Goal: Task Accomplishment & Management: Complete application form

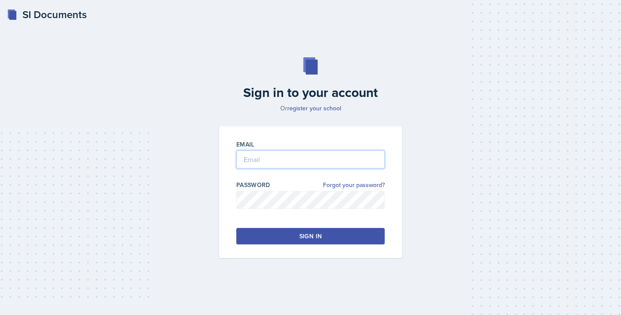
click at [273, 157] on input "email" at bounding box center [310, 160] width 148 height 18
type input "[EMAIL_ADDRESS][DOMAIN_NAME]"
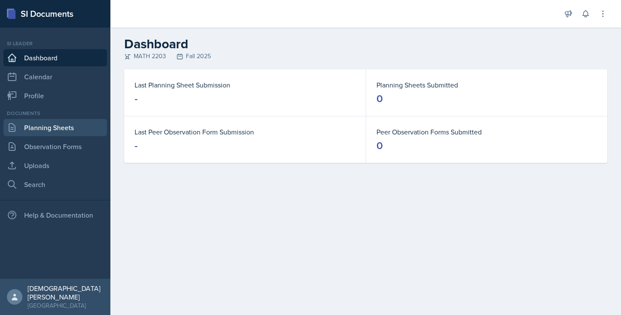
click at [44, 134] on link "Planning Sheets" at bounding box center [55, 127] width 104 height 17
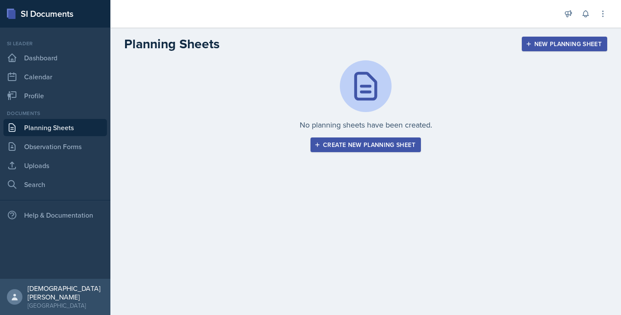
drag, startPoint x: 511, startPoint y: 244, endPoint x: 428, endPoint y: 154, distance: 121.8
click at [428, 154] on main "Planning Sheets New Planning Sheet No planning sheets have been created. Create…" at bounding box center [365, 172] width 511 height 288
click at [428, 154] on div "No planning sheets have been created. Create new planning sheet" at bounding box center [365, 116] width 511 height 113
click at [394, 143] on div "Create new planning sheet" at bounding box center [365, 145] width 99 height 7
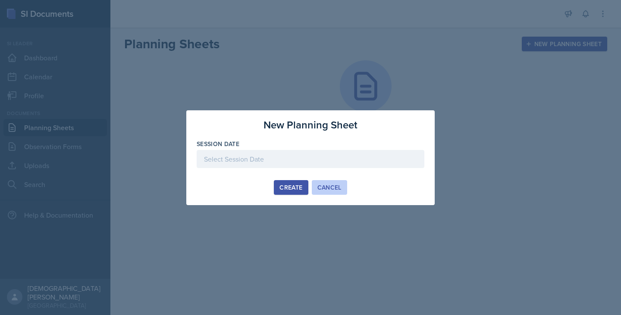
click at [326, 184] on div "Cancel" at bounding box center [330, 187] width 24 height 7
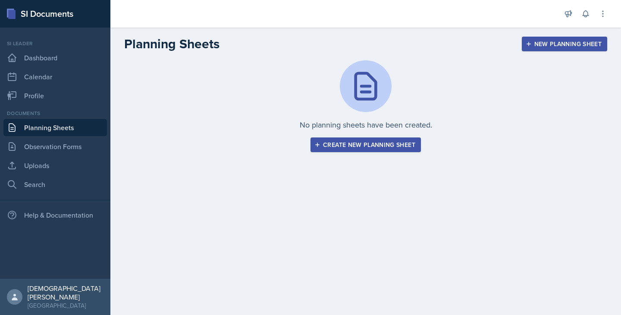
click at [380, 151] on button "Create new planning sheet" at bounding box center [366, 145] width 110 height 15
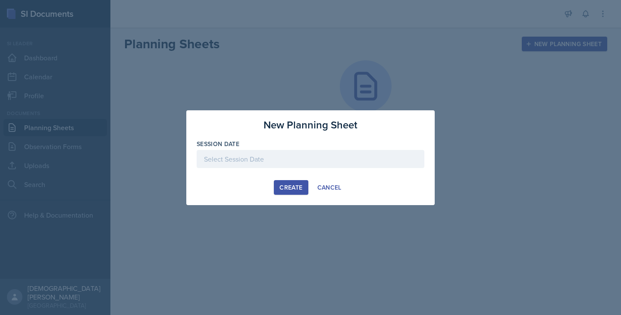
click at [380, 151] on div at bounding box center [311, 159] width 228 height 18
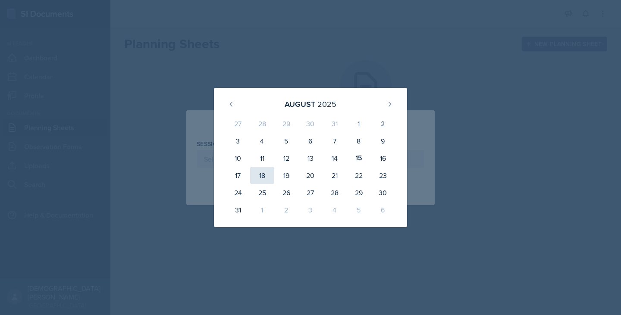
click at [272, 174] on div "18" at bounding box center [262, 175] width 24 height 17
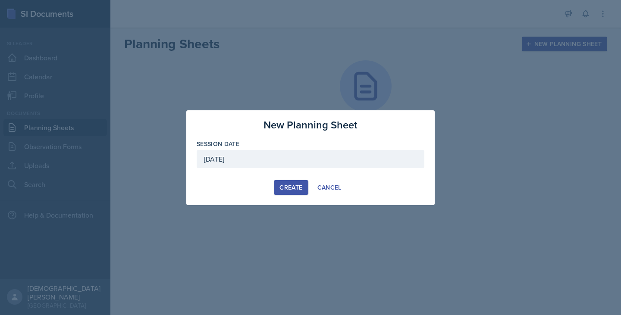
click at [262, 163] on div "[DATE]" at bounding box center [311, 159] width 228 height 18
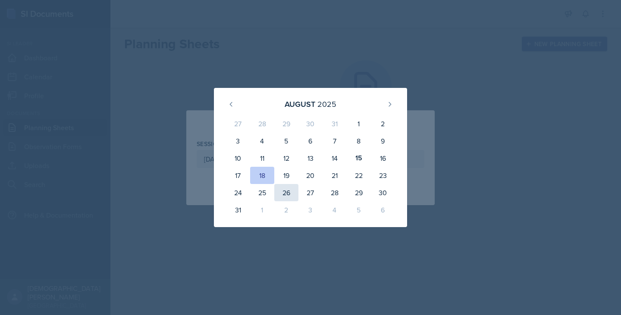
click at [279, 186] on div "26" at bounding box center [286, 192] width 24 height 17
type input "[DATE]"
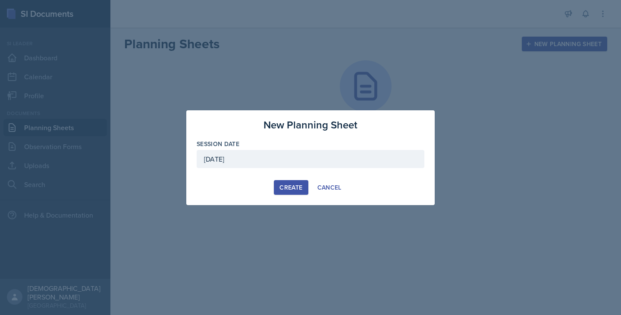
click at [287, 186] on div "Create" at bounding box center [291, 187] width 23 height 7
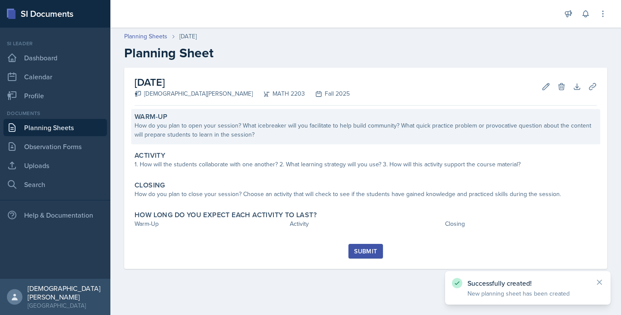
click at [344, 135] on div "How do you plan to open your session? What icebreaker will you facilitate to he…" at bounding box center [366, 130] width 463 height 18
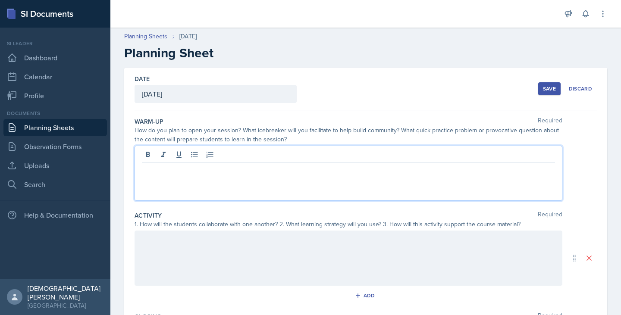
click at [274, 158] on div at bounding box center [349, 173] width 428 height 55
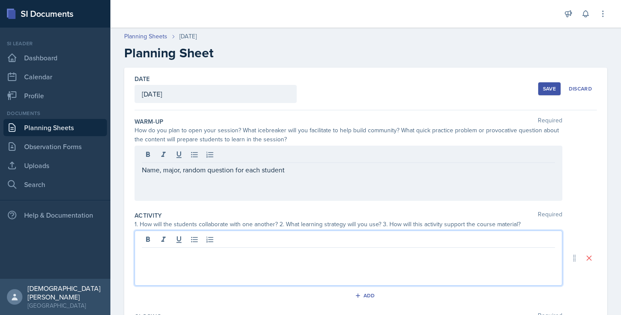
click at [209, 240] on div at bounding box center [349, 258] width 428 height 55
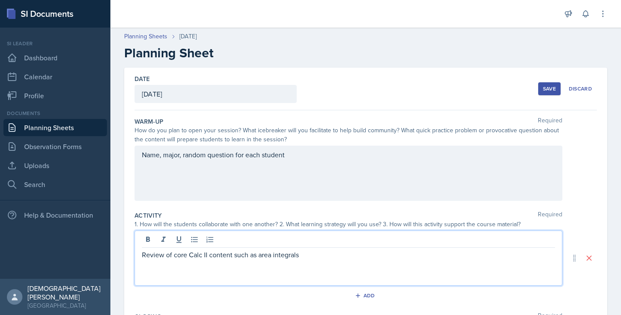
click at [272, 259] on p "Review of core Calc II content such as area integrals" at bounding box center [348, 255] width 413 height 10
click at [338, 259] on p "Review of core Calc II content such as area/surface integrals" at bounding box center [348, 255] width 413 height 10
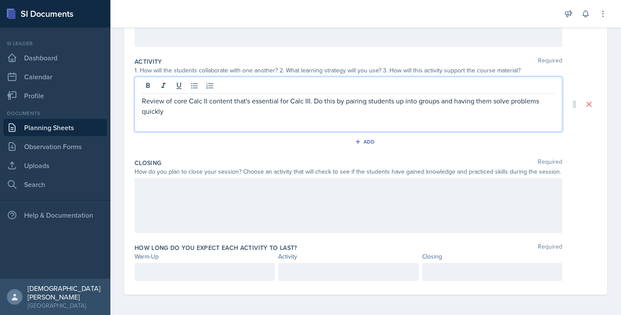
scroll to position [154, 0]
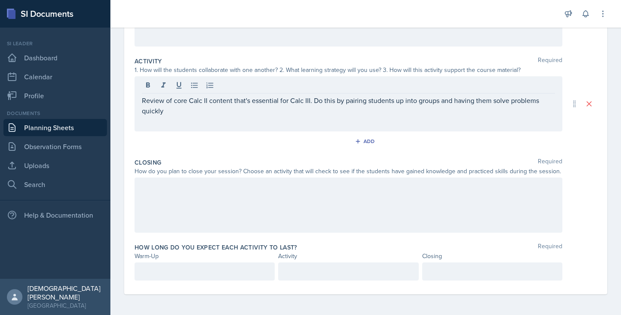
click at [245, 178] on div at bounding box center [349, 205] width 428 height 55
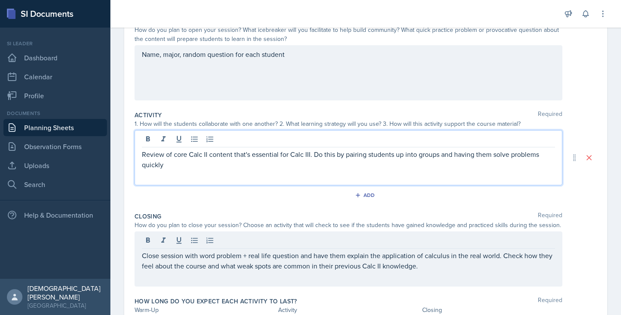
scroll to position [116, 0]
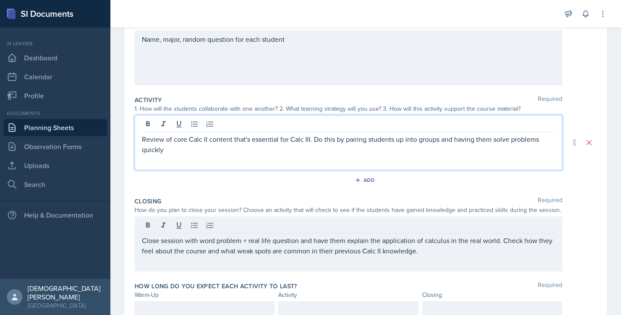
click at [265, 150] on p "Review of core Calc II content that's essential for Calc III. Do this by pairin…" at bounding box center [348, 144] width 413 height 21
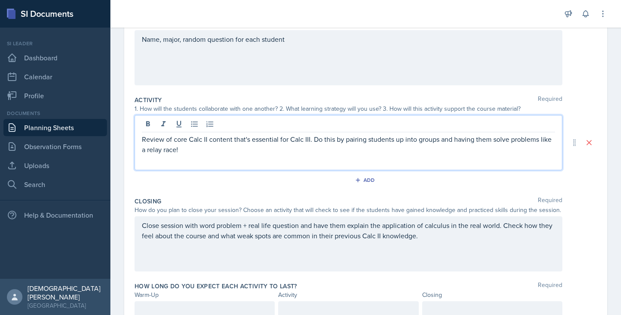
click at [313, 138] on p "Review of core Calc II content that's essential for Calc III. Do this by pairin…" at bounding box center [348, 144] width 413 height 21
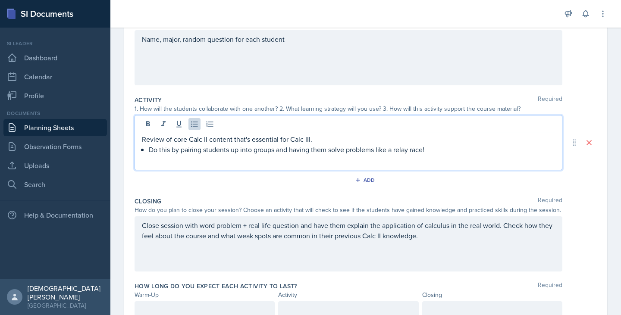
click at [322, 138] on p "Review of core Calc II content that's essential for Calc III." at bounding box center [348, 139] width 413 height 10
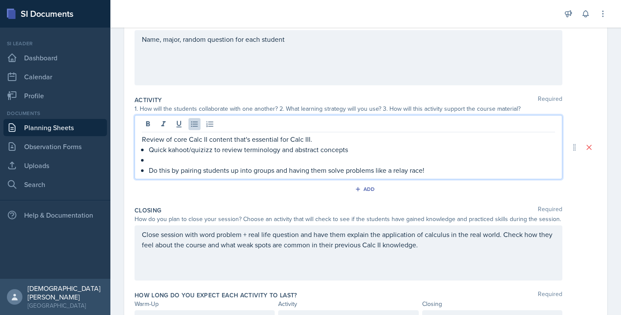
drag, startPoint x: 444, startPoint y: 173, endPoint x: 151, endPoint y: 175, distance: 293.0
click at [151, 175] on p "Do this by pairing students up into groups and having them solve problems like …" at bounding box center [352, 170] width 407 height 10
click at [156, 156] on p at bounding box center [352, 160] width 407 height 10
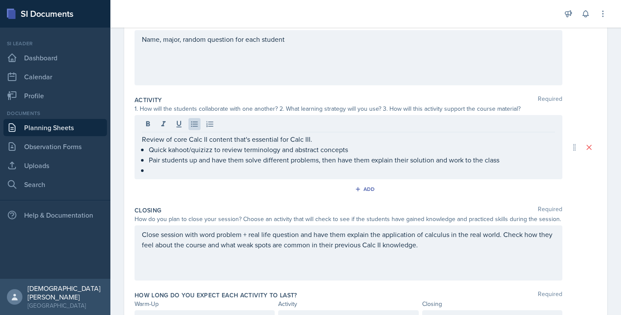
click at [158, 177] on div "Review of core Calc II content that's essential for Calc III. Quick kahoot/quiz…" at bounding box center [349, 147] width 428 height 64
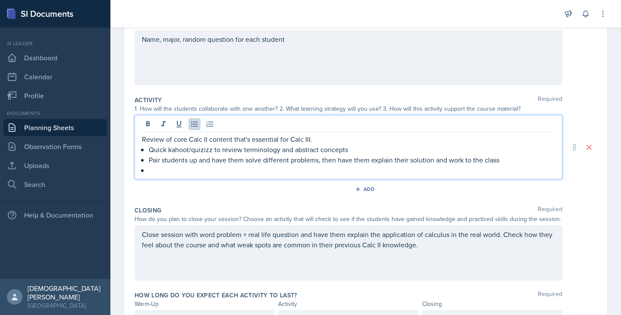
click at [158, 173] on p at bounding box center [352, 170] width 407 height 10
click at [378, 170] on p at bounding box center [352, 170] width 407 height 10
click at [511, 154] on p "Quick kahoot/quizizz to review terminology and abstract concepts" at bounding box center [352, 150] width 407 height 10
click at [509, 158] on p "Pair students up and have them solve different problems, then have them explain…" at bounding box center [352, 160] width 407 height 10
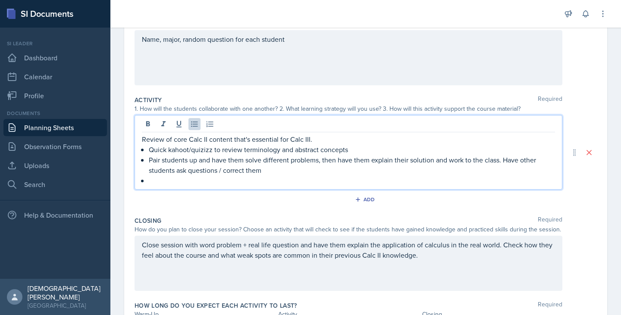
click at [326, 183] on p at bounding box center [352, 181] width 407 height 10
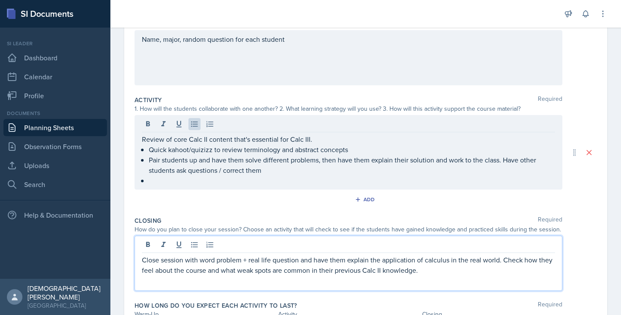
click at [201, 246] on div "Close session with word problem + real life question and have them explain the …" at bounding box center [349, 263] width 428 height 55
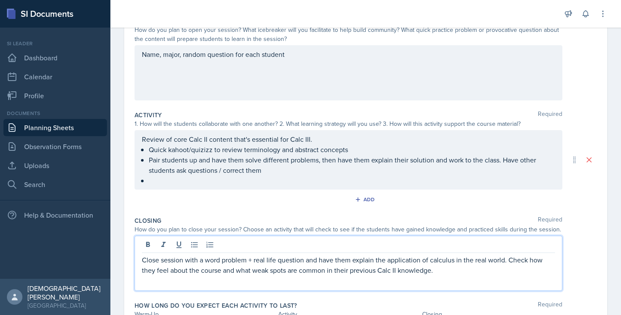
click at [255, 262] on p "Close session with a word problem + real life question and have them explain th…" at bounding box center [348, 265] width 413 height 21
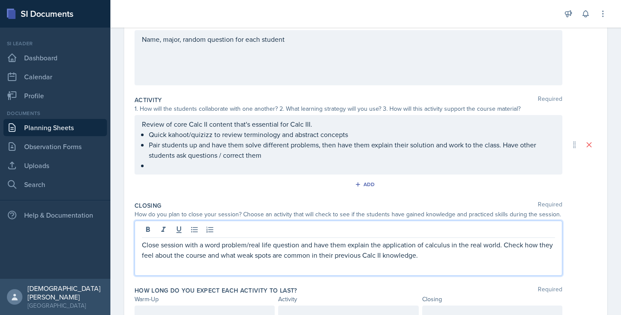
click at [173, 171] on p at bounding box center [352, 166] width 407 height 10
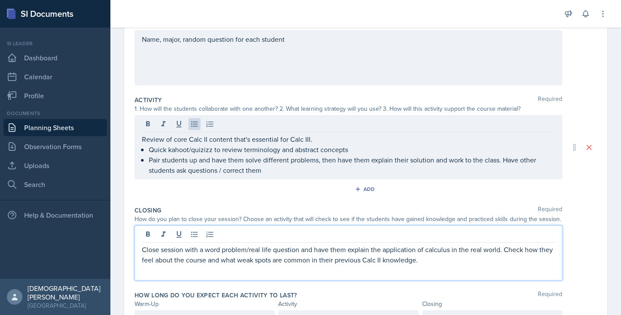
click at [459, 245] on p "Close session with a word problem/real life question and have them explain the …" at bounding box center [348, 255] width 413 height 21
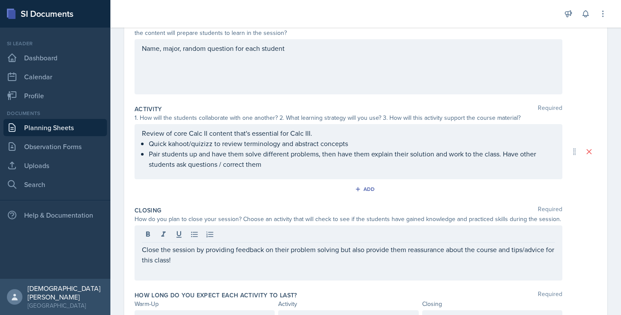
click at [318, 54] on div "Name, major, random question for each student" at bounding box center [349, 66] width 428 height 55
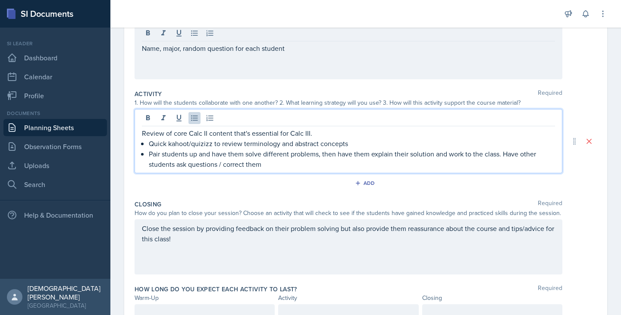
click at [286, 151] on p "Pair students up and have them solve different problems, then have them explain…" at bounding box center [352, 159] width 407 height 21
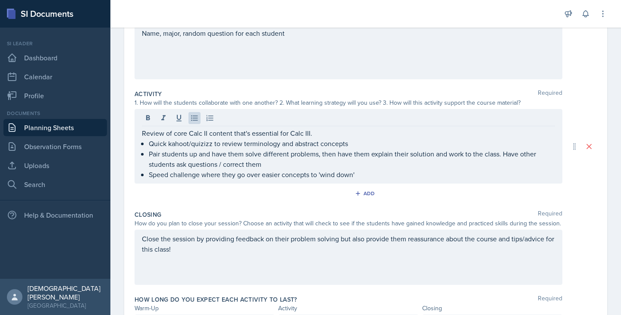
click at [588, 102] on div "1. How will the students collaborate with one another? 2. What learning strateg…" at bounding box center [366, 102] width 463 height 9
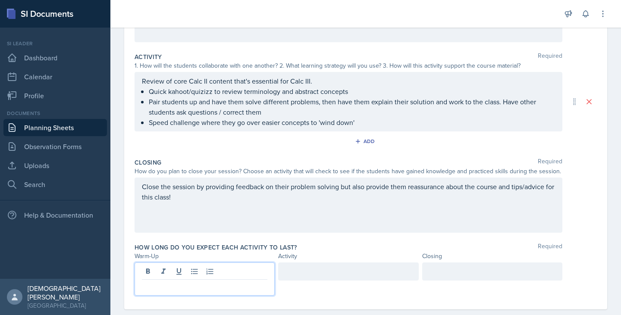
scroll to position [174, 0]
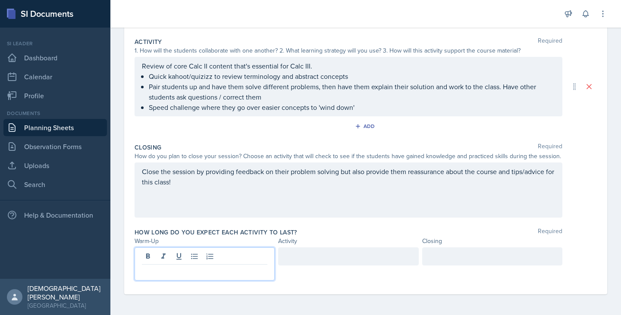
click at [173, 269] on p at bounding box center [205, 272] width 126 height 10
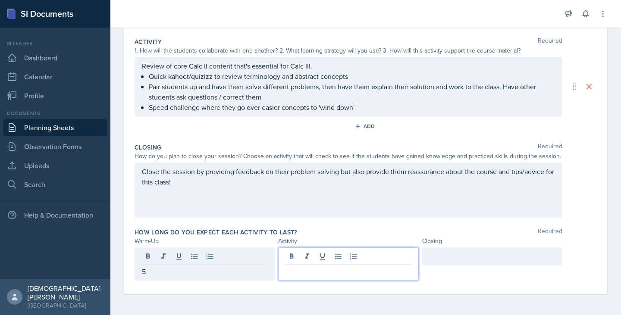
click at [304, 255] on div at bounding box center [348, 264] width 140 height 33
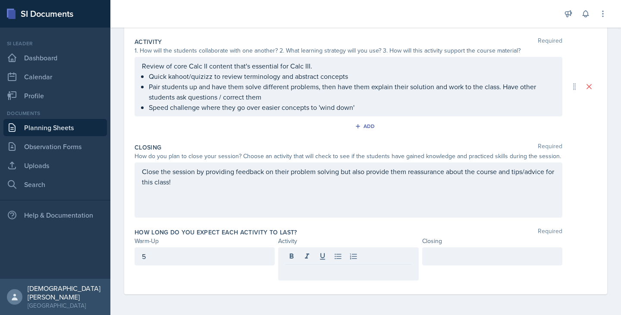
click at [387, 228] on div "How long do you expect each activity to last? Required" at bounding box center [366, 232] width 463 height 9
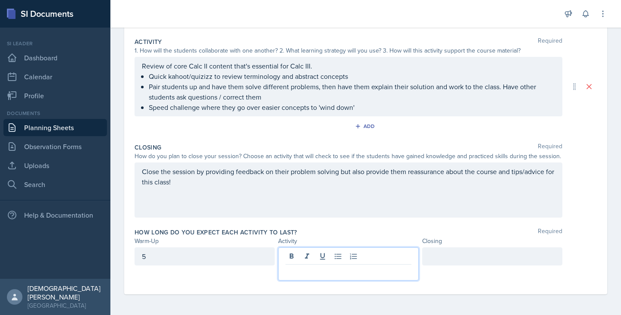
click at [310, 275] on p at bounding box center [349, 272] width 126 height 10
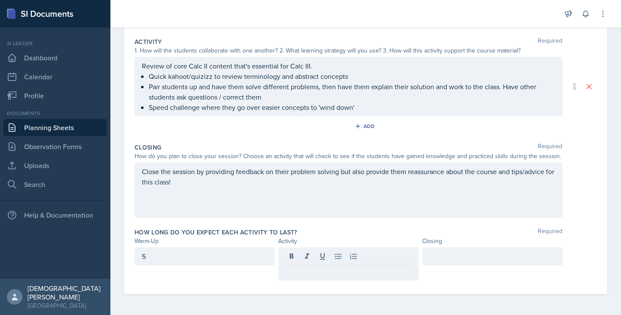
click at [609, 194] on div "Date [DATE] [DATE] 27 28 29 30 31 1 2 3 4 5 6 7 8 9 10 11 12 13 14 15 16 17 18 …" at bounding box center [365, 105] width 511 height 422
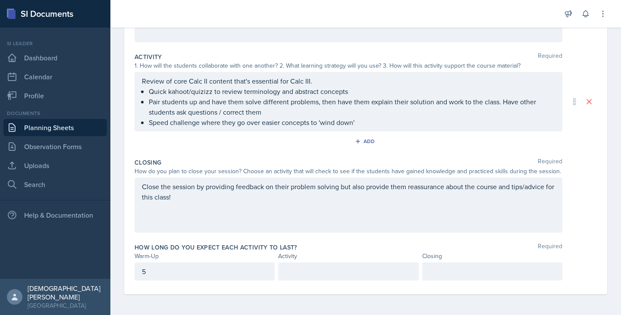
click at [347, 91] on p "Quick kahoot/quizizz to review terminology and abstract concepts" at bounding box center [352, 91] width 407 height 10
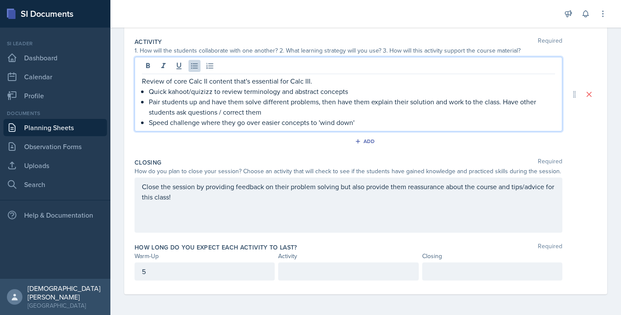
click at [393, 276] on p at bounding box center [349, 272] width 126 height 10
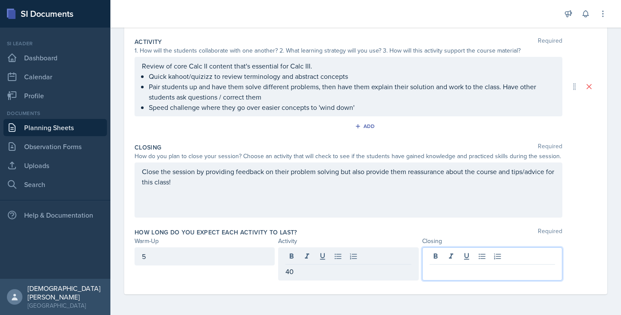
click at [475, 256] on div at bounding box center [492, 264] width 140 height 33
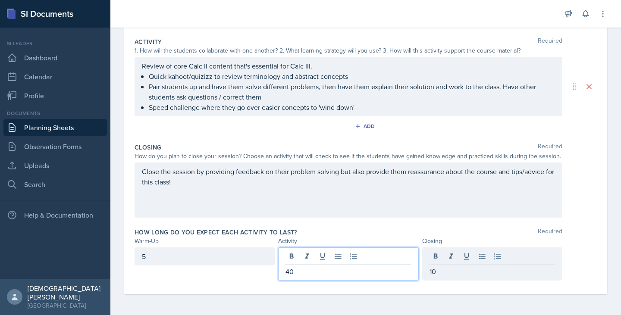
click at [330, 262] on div "40" at bounding box center [348, 264] width 140 height 33
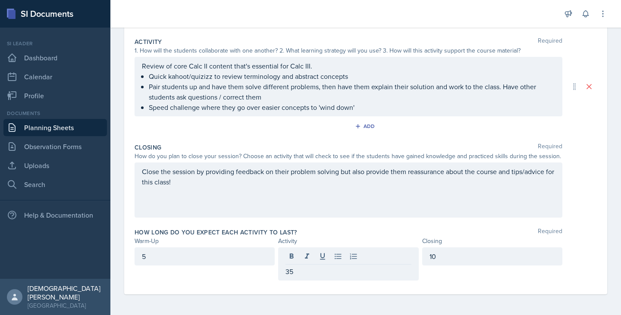
click at [602, 226] on div "Date [DATE] [DATE] 27 28 29 30 31 1 2 3 4 5 6 7 8 9 10 11 12 13 14 15 16 17 18 …" at bounding box center [365, 105] width 511 height 422
